Goal: Task Accomplishment & Management: Manage account settings

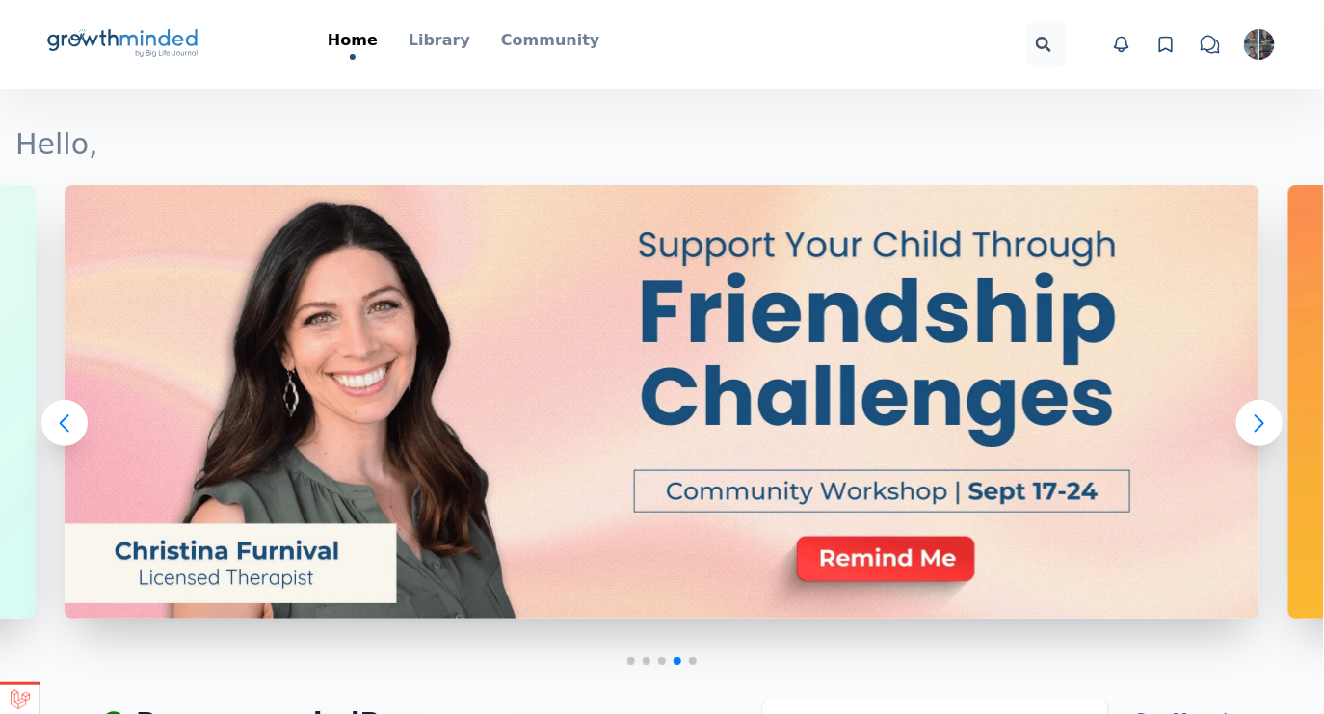
click at [1254, 21] on div "Big Life Journal GrowthMinded Logo .cls-1{fill:#1b4c76}.cls-2{fill:#294e79}.cls…" at bounding box center [661, 44] width 1233 height 89
click at [1250, 31] on div "Open user menu" at bounding box center [1259, 44] width 39 height 39
click at [1262, 50] on img "button" at bounding box center [1259, 44] width 31 height 31
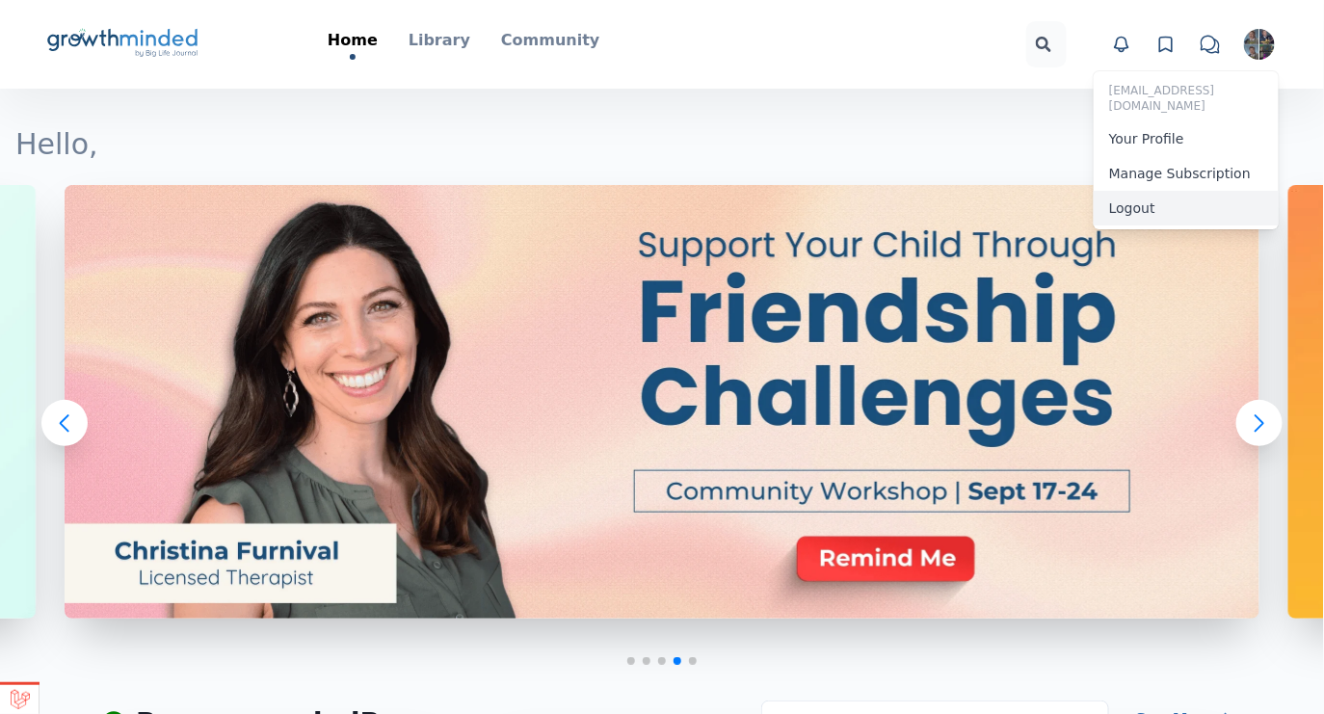
click at [1132, 195] on button "Logout" at bounding box center [1186, 208] width 185 height 35
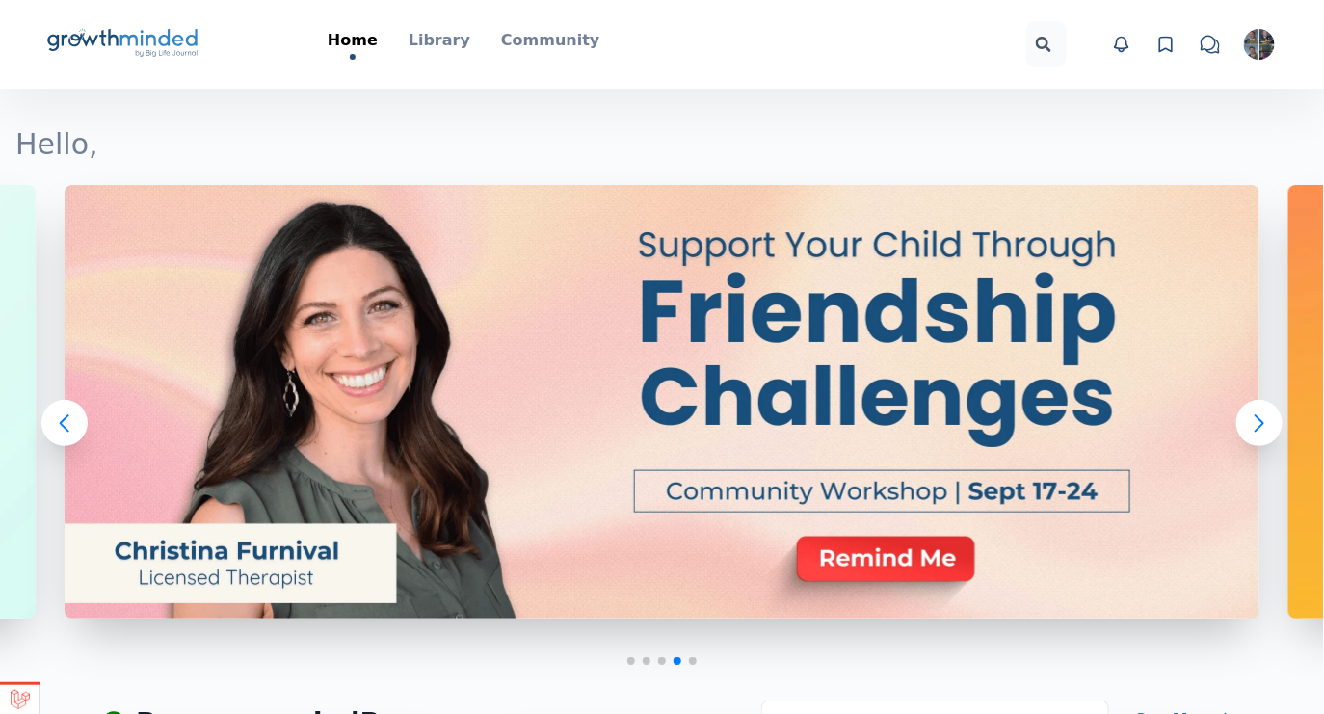
click at [1254, 45] on img "button" at bounding box center [1259, 44] width 31 height 31
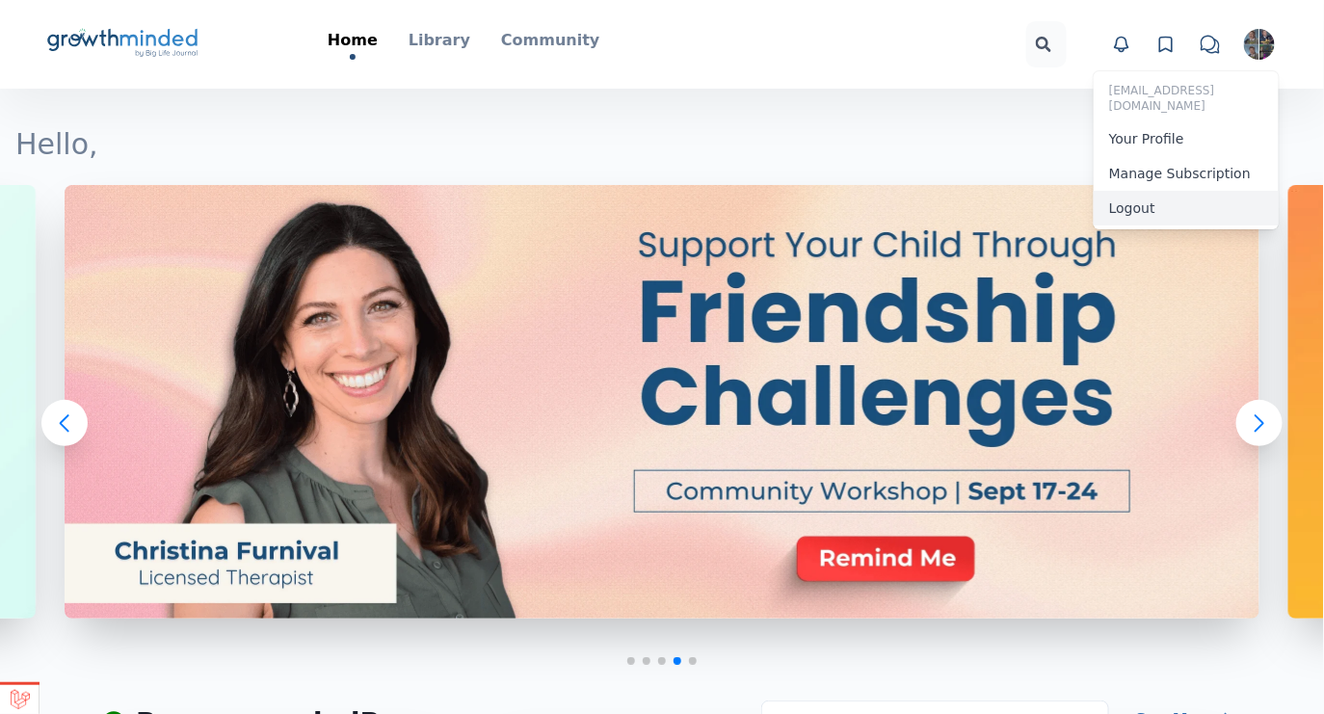
drag, startPoint x: 1169, startPoint y: 195, endPoint x: 1157, endPoint y: 198, distance: 11.9
click at [1169, 195] on button "Logout" at bounding box center [1186, 208] width 185 height 35
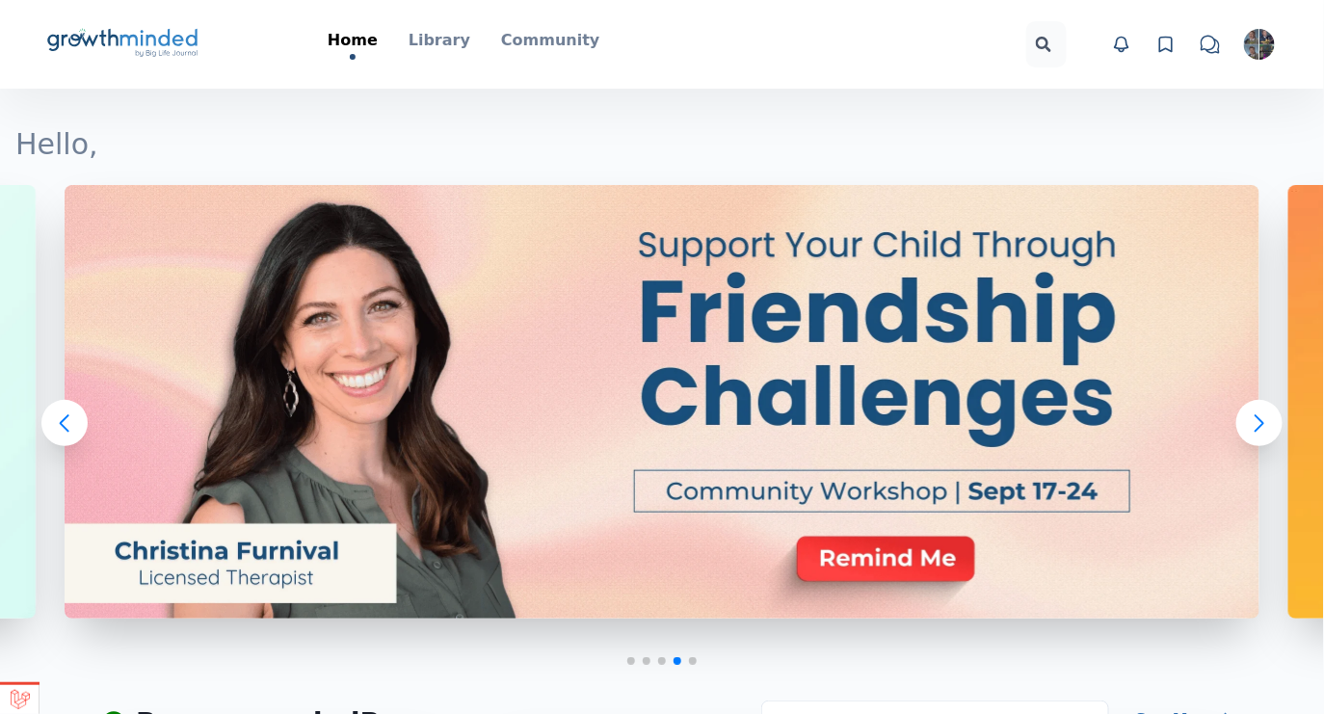
click at [1264, 34] on img "button" at bounding box center [1259, 44] width 31 height 31
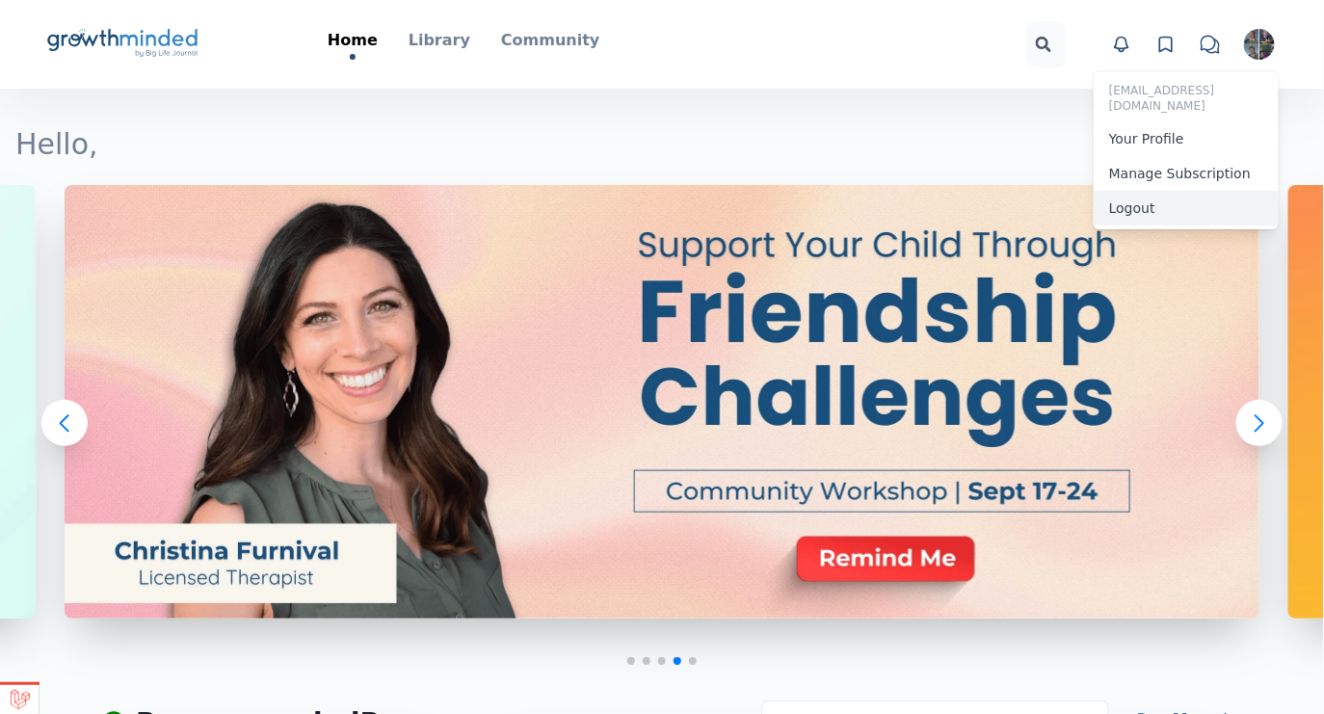
click at [1136, 196] on button "Logout" at bounding box center [1186, 208] width 185 height 35
